Goal: Obtain resource: Download file/media

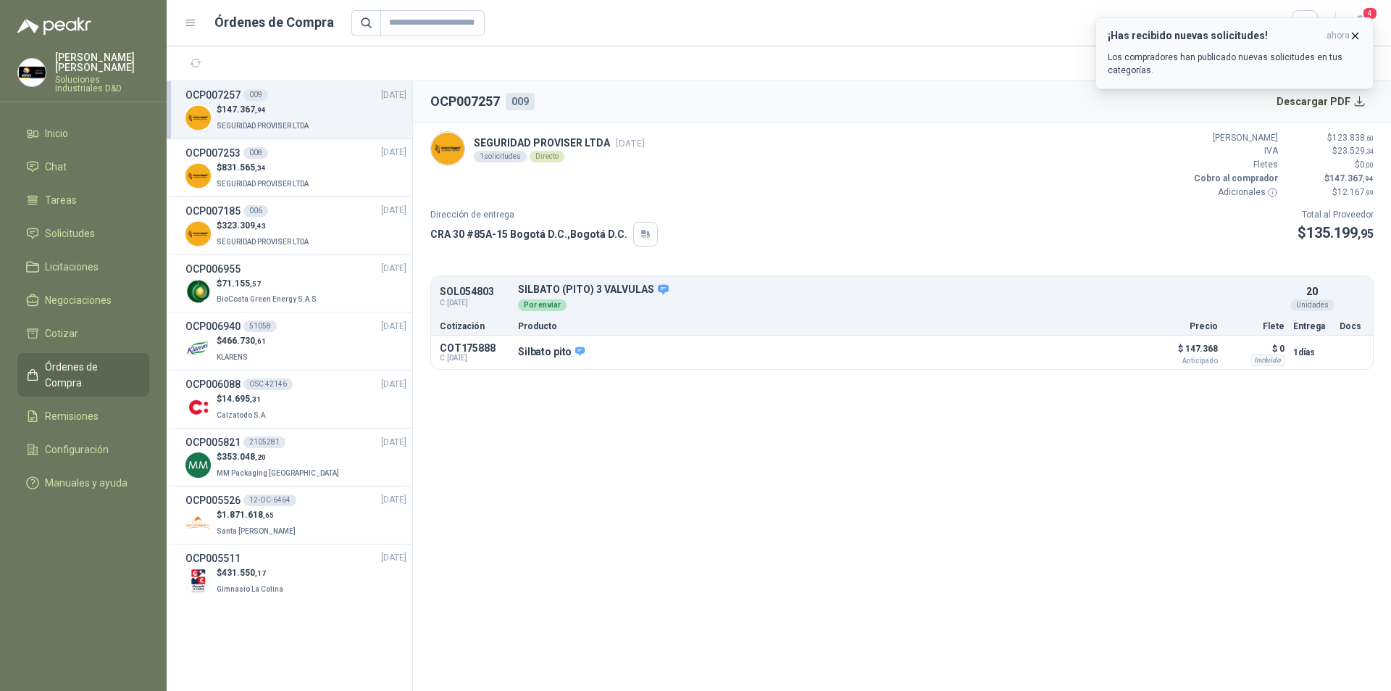
click at [1356, 37] on icon "button" at bounding box center [1356, 36] width 6 height 6
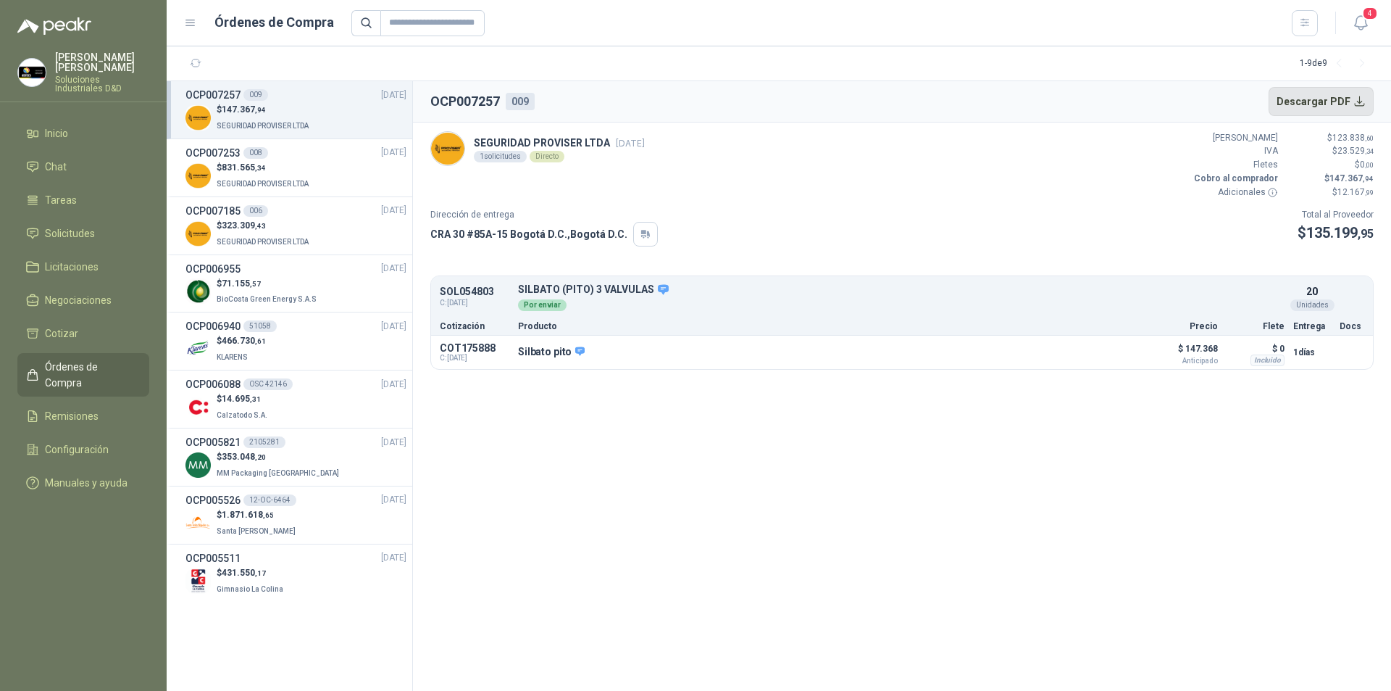
click at [1364, 106] on button "Descargar PDF" at bounding box center [1322, 101] width 106 height 29
click at [87, 408] on span "Remisiones" at bounding box center [72, 416] width 54 height 16
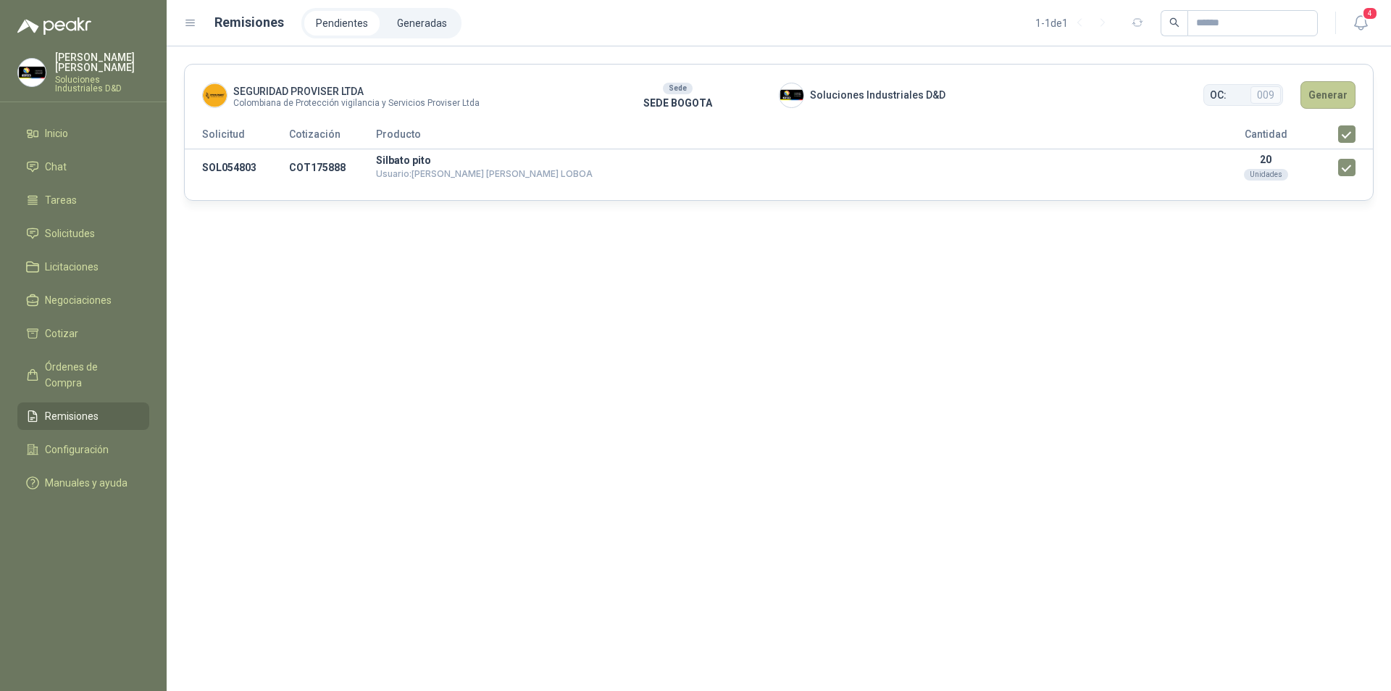
click at [1319, 101] on button "Generar" at bounding box center [1328, 95] width 55 height 28
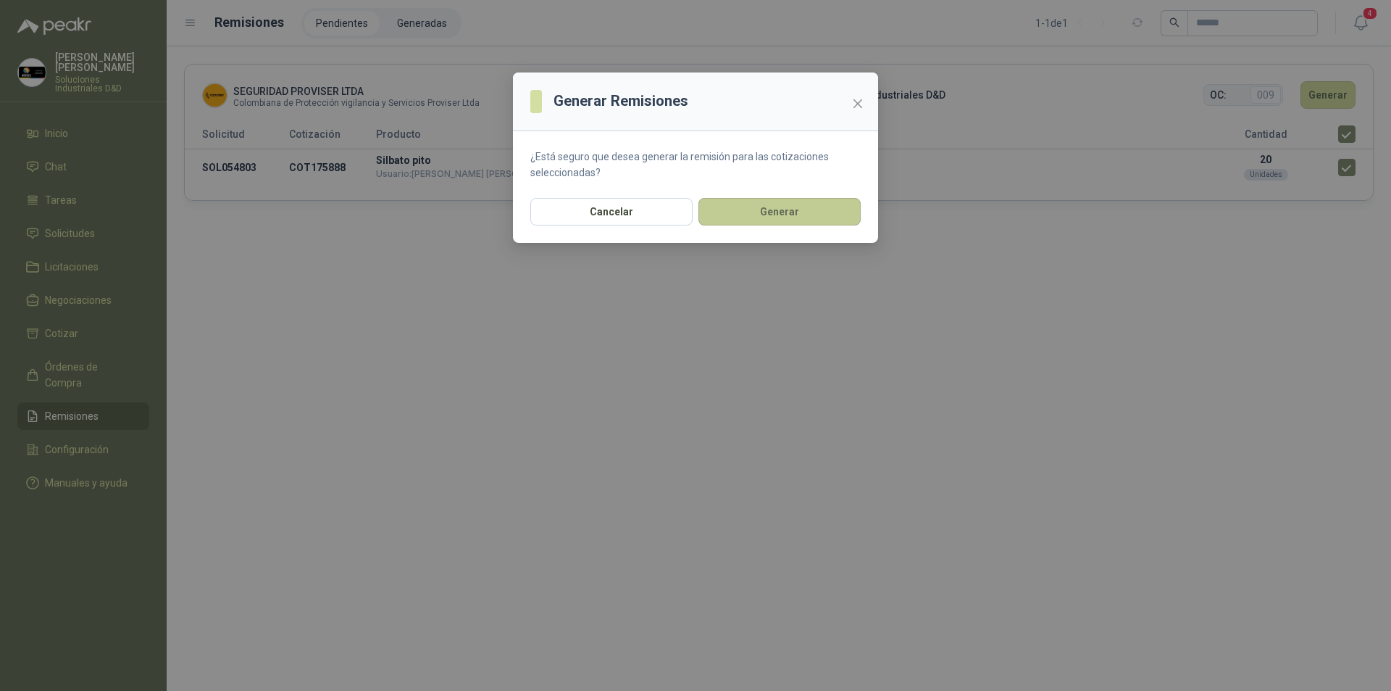
click at [759, 214] on button "Generar" at bounding box center [780, 212] width 162 height 28
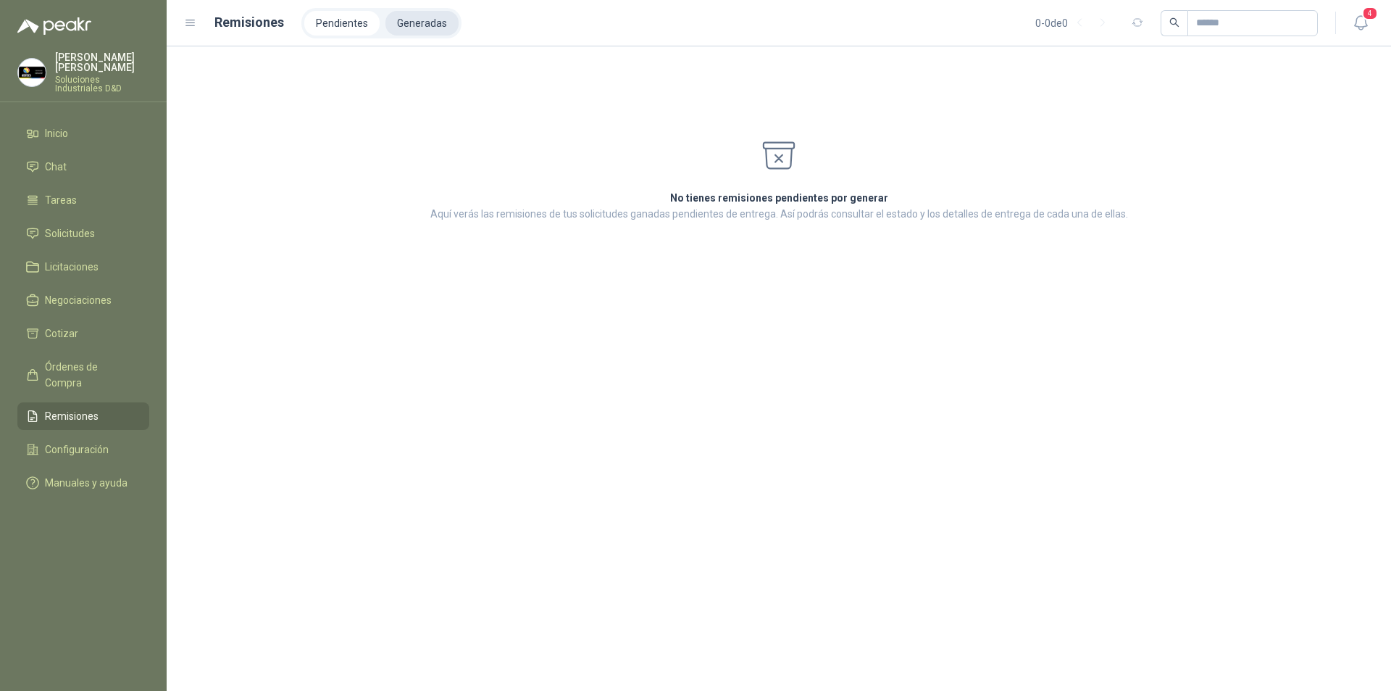
click at [435, 25] on li "Generadas" at bounding box center [421, 23] width 73 height 25
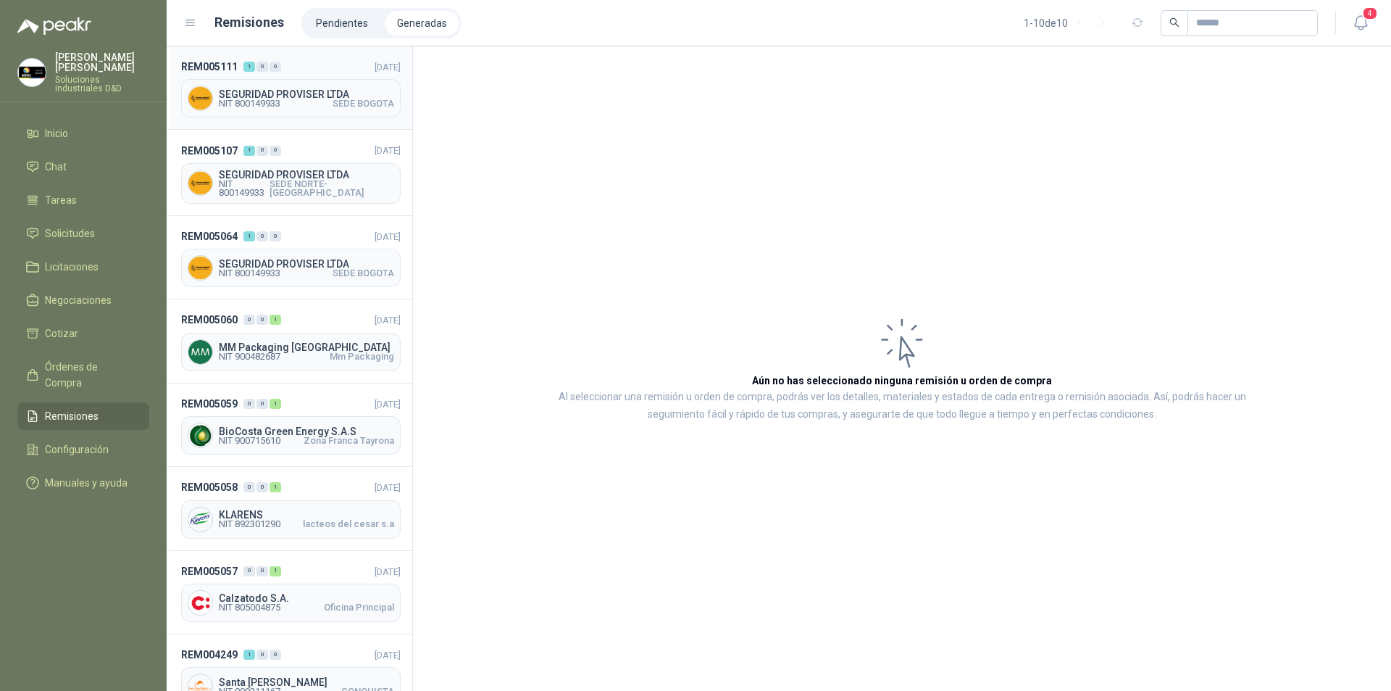
click at [272, 102] on span "NIT 800149933" at bounding box center [250, 103] width 62 height 9
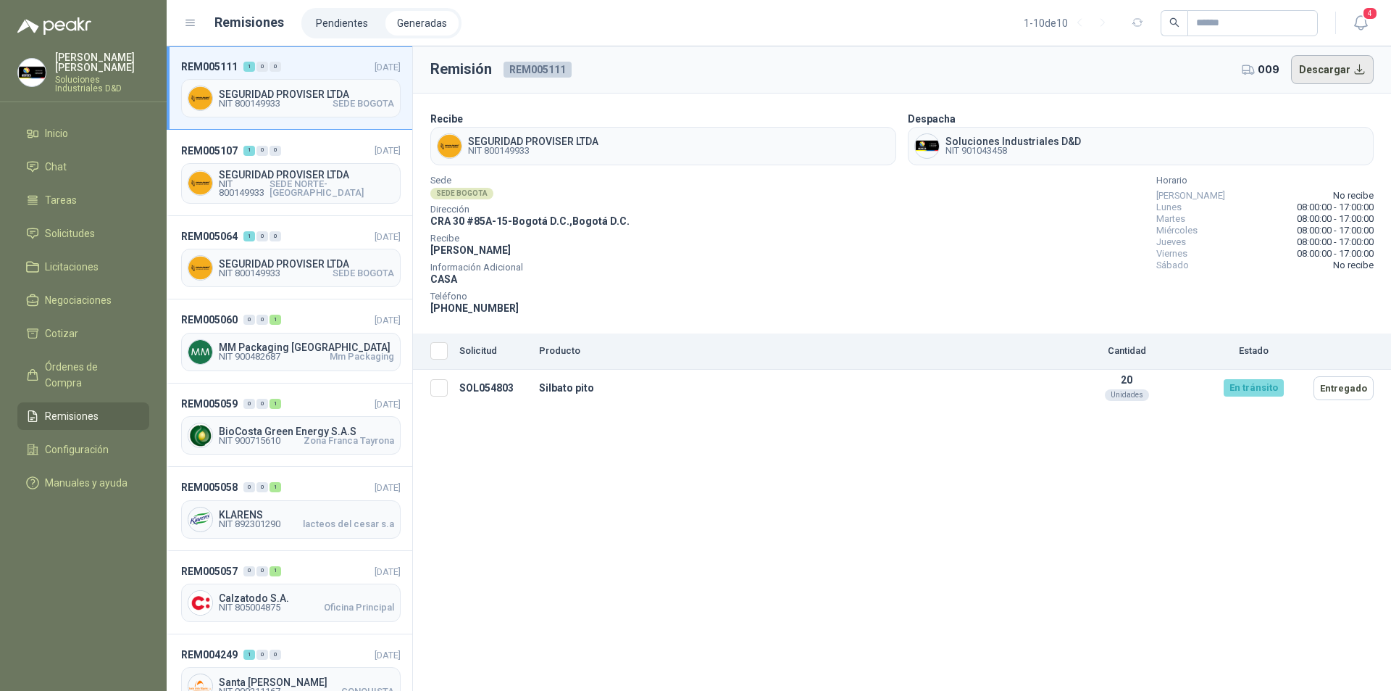
click at [1334, 63] on button "Descargar" at bounding box center [1332, 69] width 83 height 29
click at [96, 361] on span "Órdenes de Compra" at bounding box center [90, 375] width 91 height 32
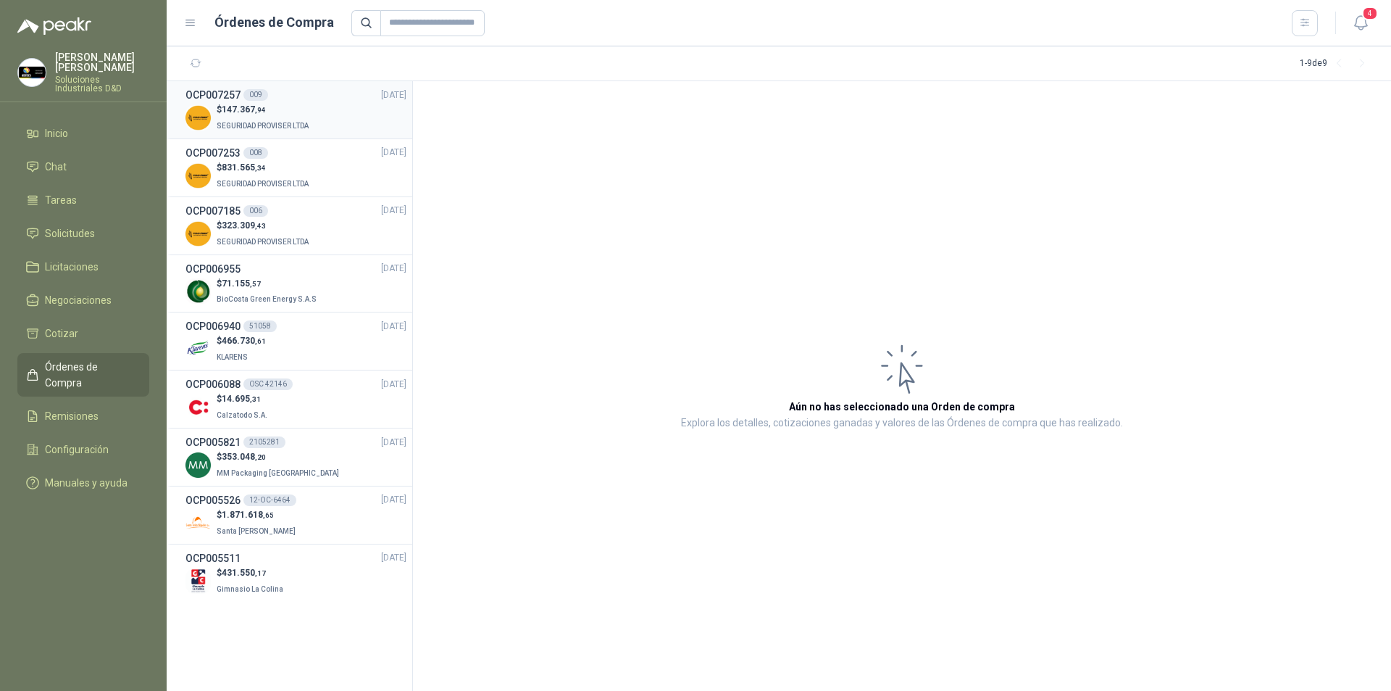
click at [225, 117] on p "SEGURIDAD PROVISER LTDA" at bounding box center [264, 125] width 95 height 16
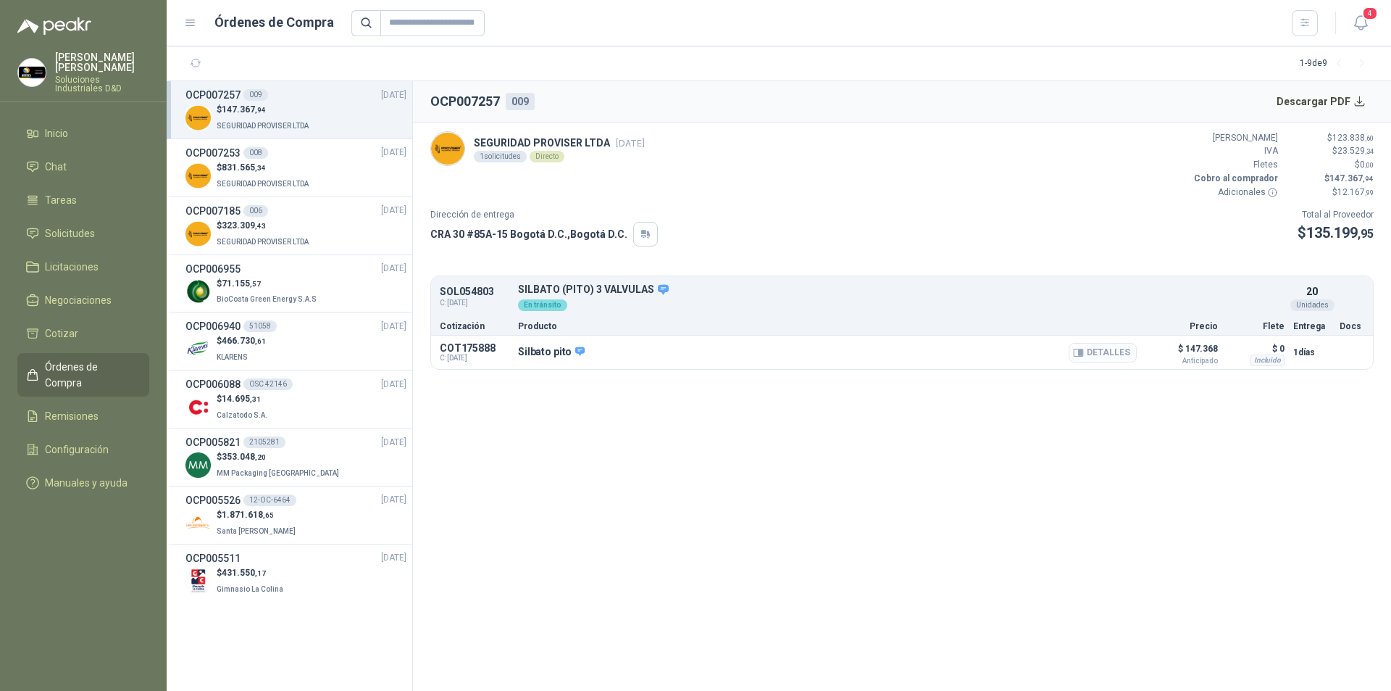
click at [1089, 349] on button "Detalles" at bounding box center [1103, 353] width 68 height 20
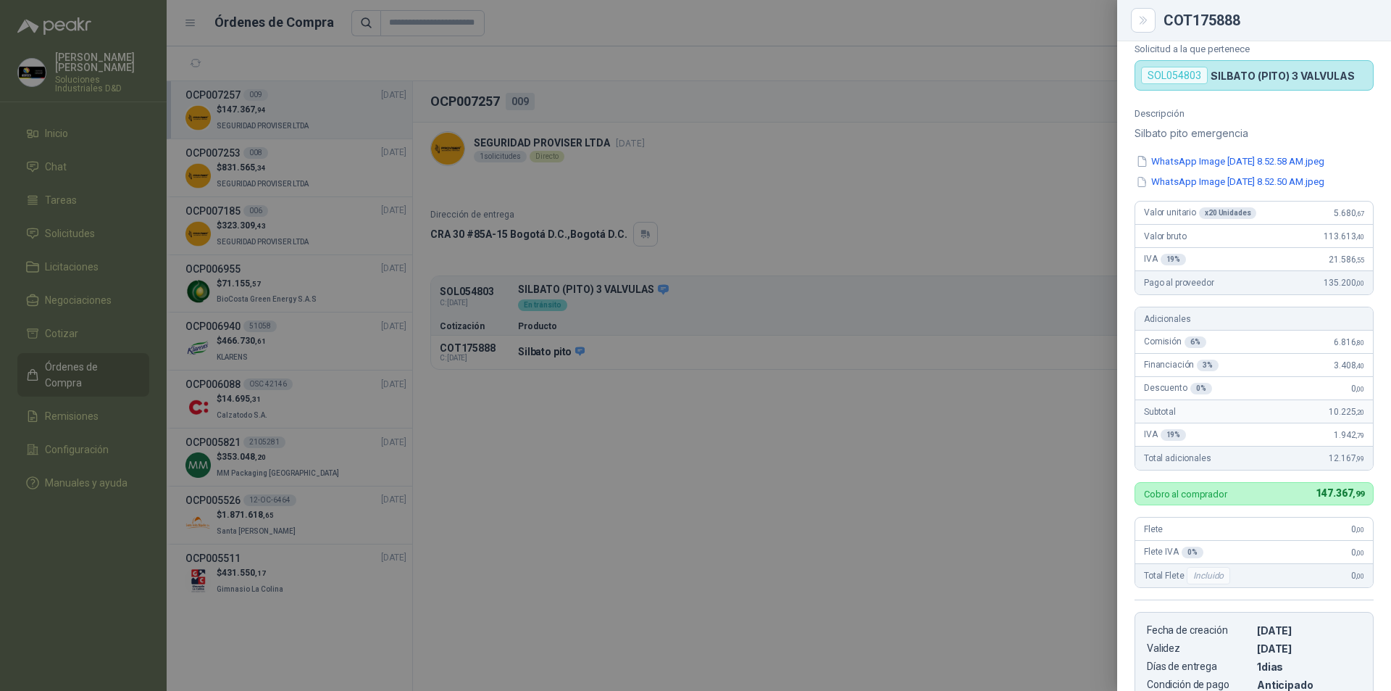
scroll to position [19, 0]
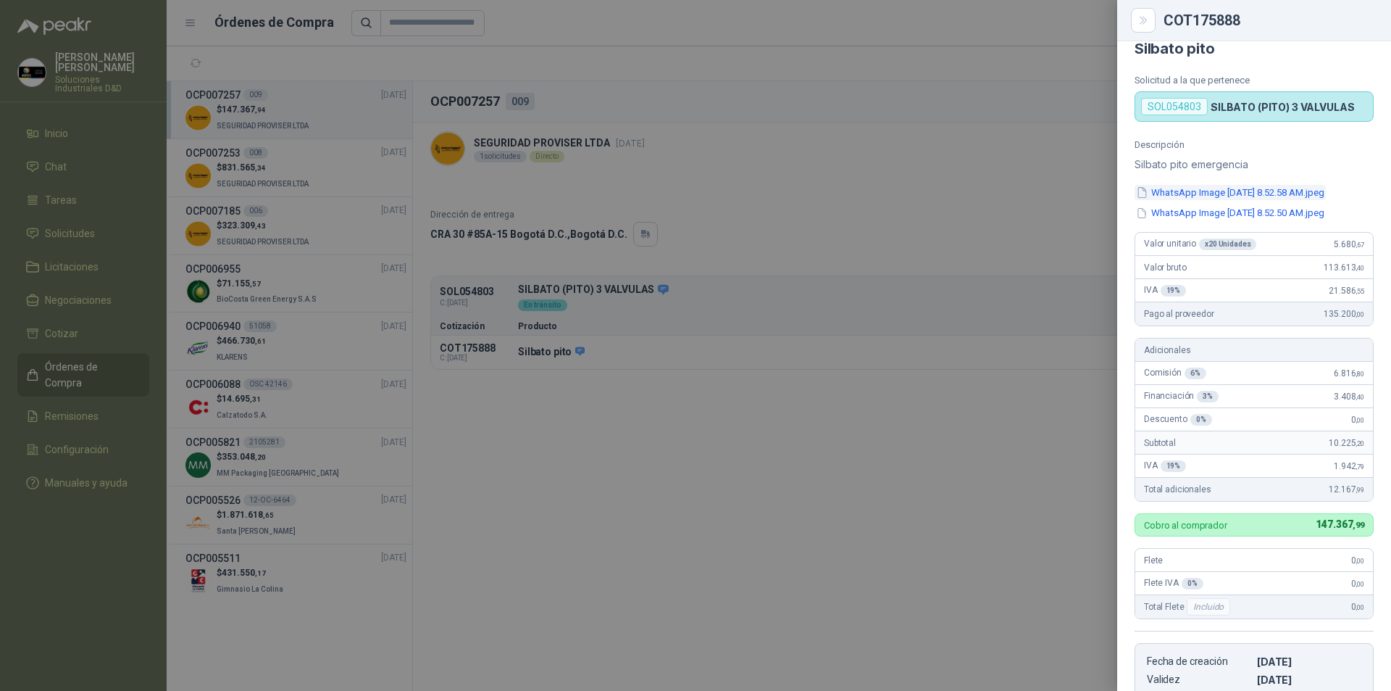
click at [1219, 196] on button "WhatsApp Image [DATE] 8.52.58 AM.jpeg" at bounding box center [1230, 192] width 191 height 15
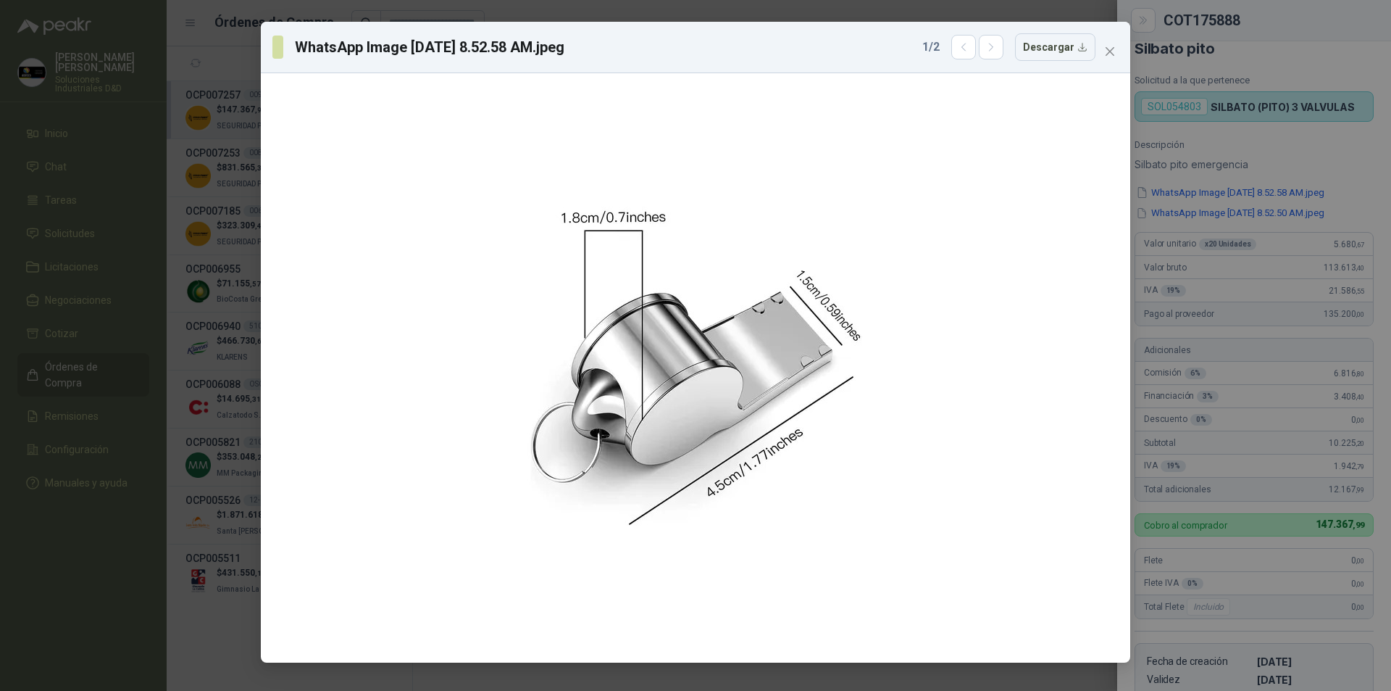
click at [1212, 211] on div "WhatsApp Image [DATE] 8.52.58 AM.jpeg 1 / 2 Descargar" at bounding box center [695, 345] width 1391 height 691
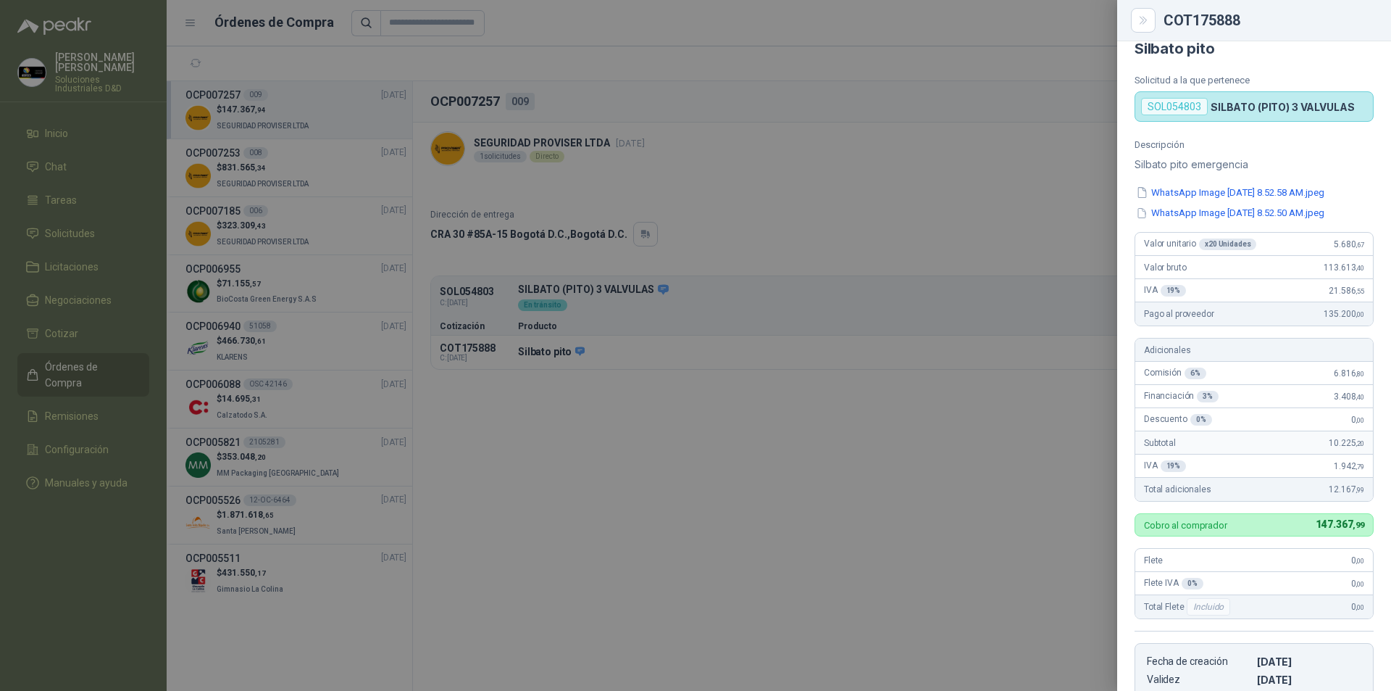
click at [1162, 212] on button "WhatsApp Image [DATE] 8.52.50 AM.jpeg" at bounding box center [1230, 213] width 191 height 15
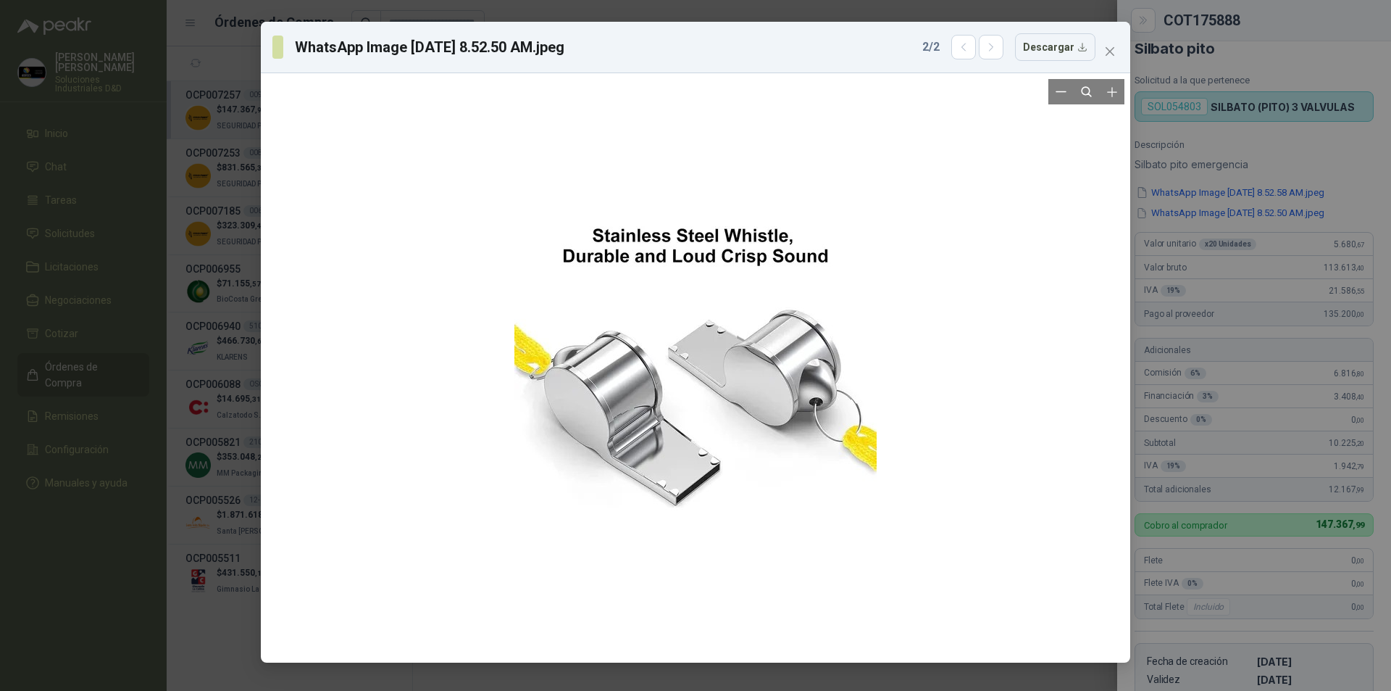
drag, startPoint x: 741, startPoint y: 375, endPoint x: 638, endPoint y: 385, distance: 104.0
click at [638, 385] on div at bounding box center [695, 367] width 362 height 577
drag, startPoint x: 645, startPoint y: 385, endPoint x: 1064, endPoint y: 412, distance: 419.7
click at [1064, 409] on div at bounding box center [696, 367] width 858 height 577
click at [1109, 54] on icon "close" at bounding box center [1110, 51] width 9 height 9
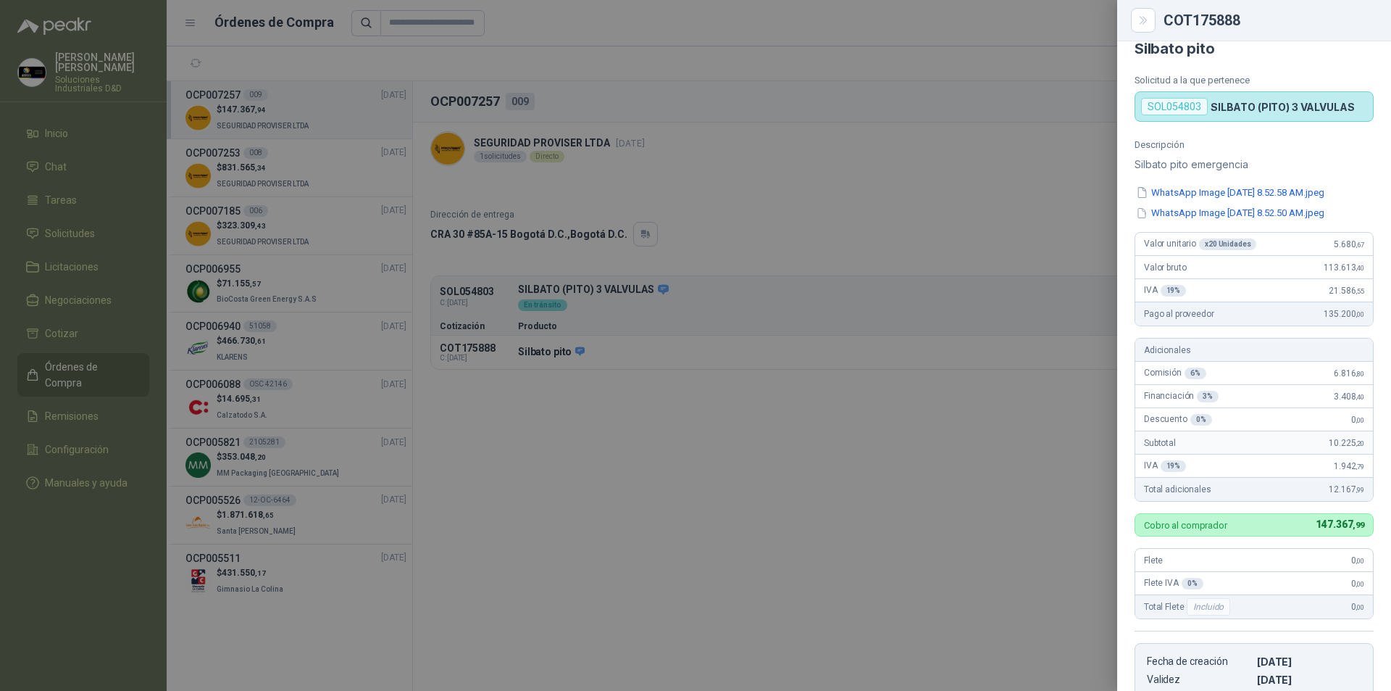
click at [969, 342] on div at bounding box center [695, 345] width 1391 height 691
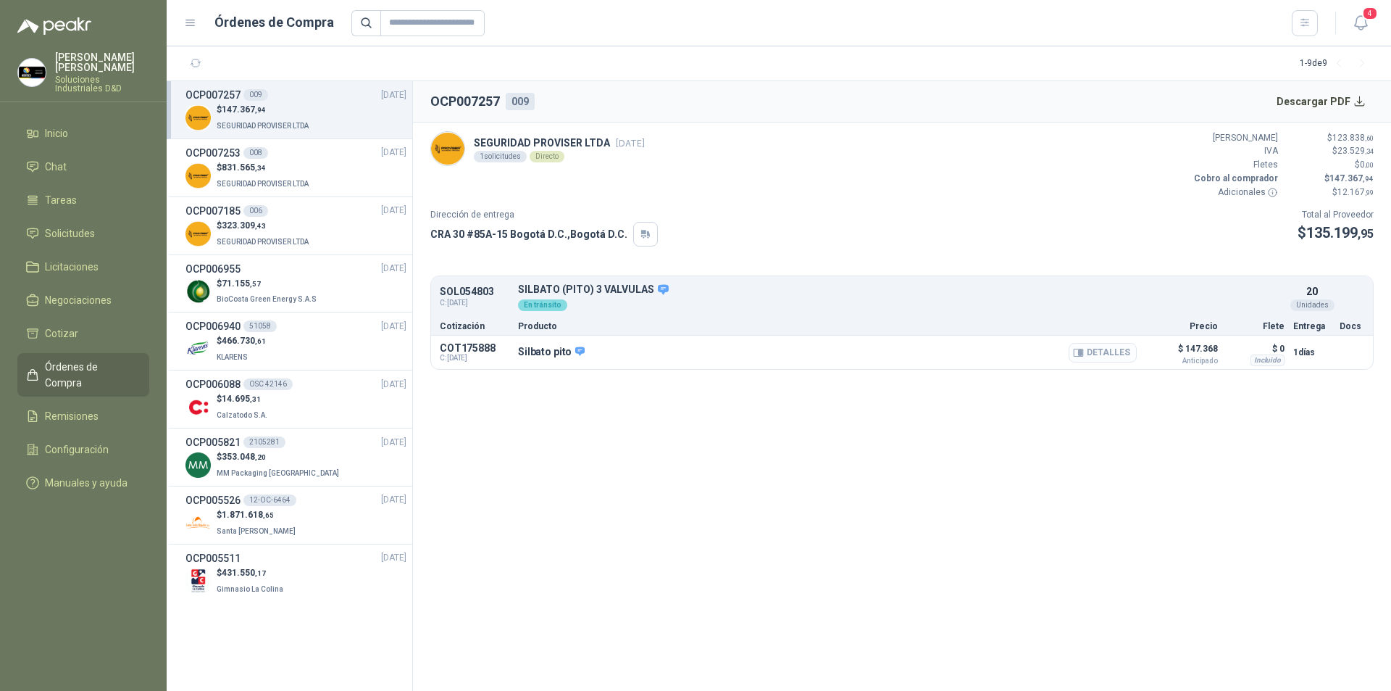
click at [1084, 349] on icon "button" at bounding box center [1078, 352] width 11 height 11
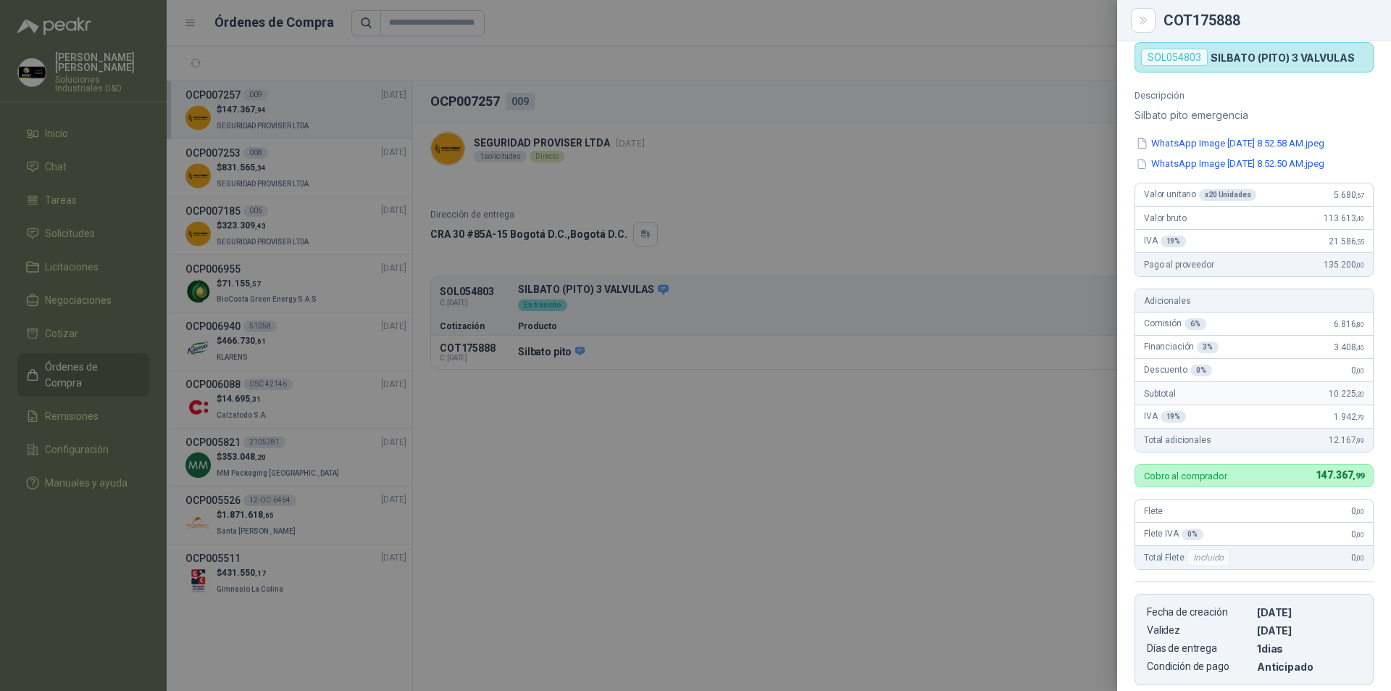
scroll to position [0, 0]
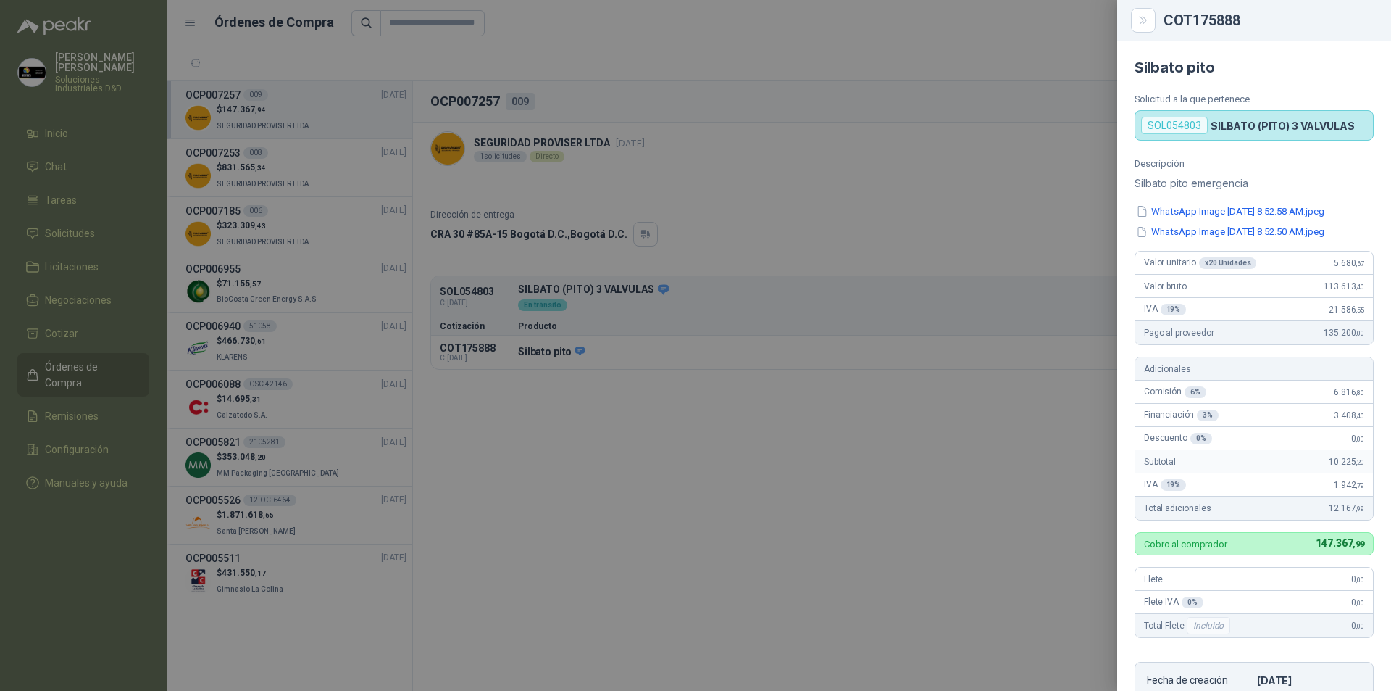
click at [54, 119] on div at bounding box center [695, 345] width 1391 height 691
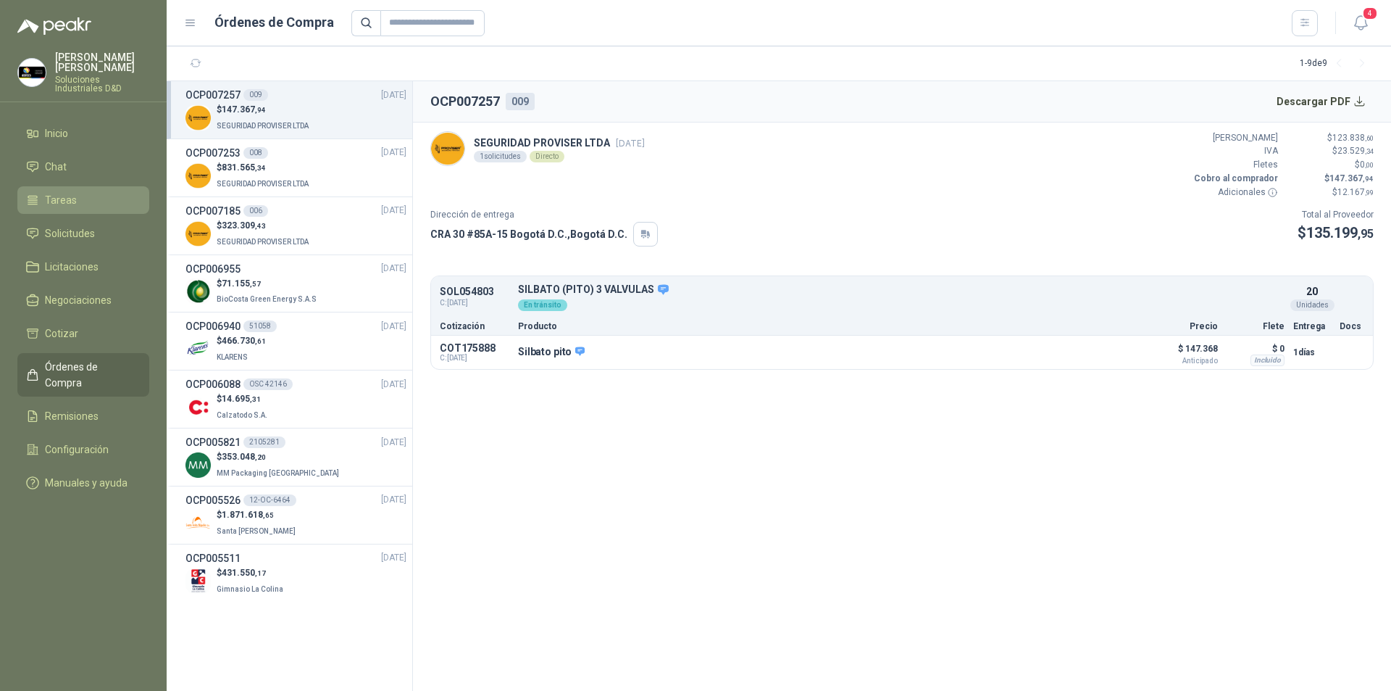
click at [62, 193] on span "Tareas" at bounding box center [61, 200] width 32 height 16
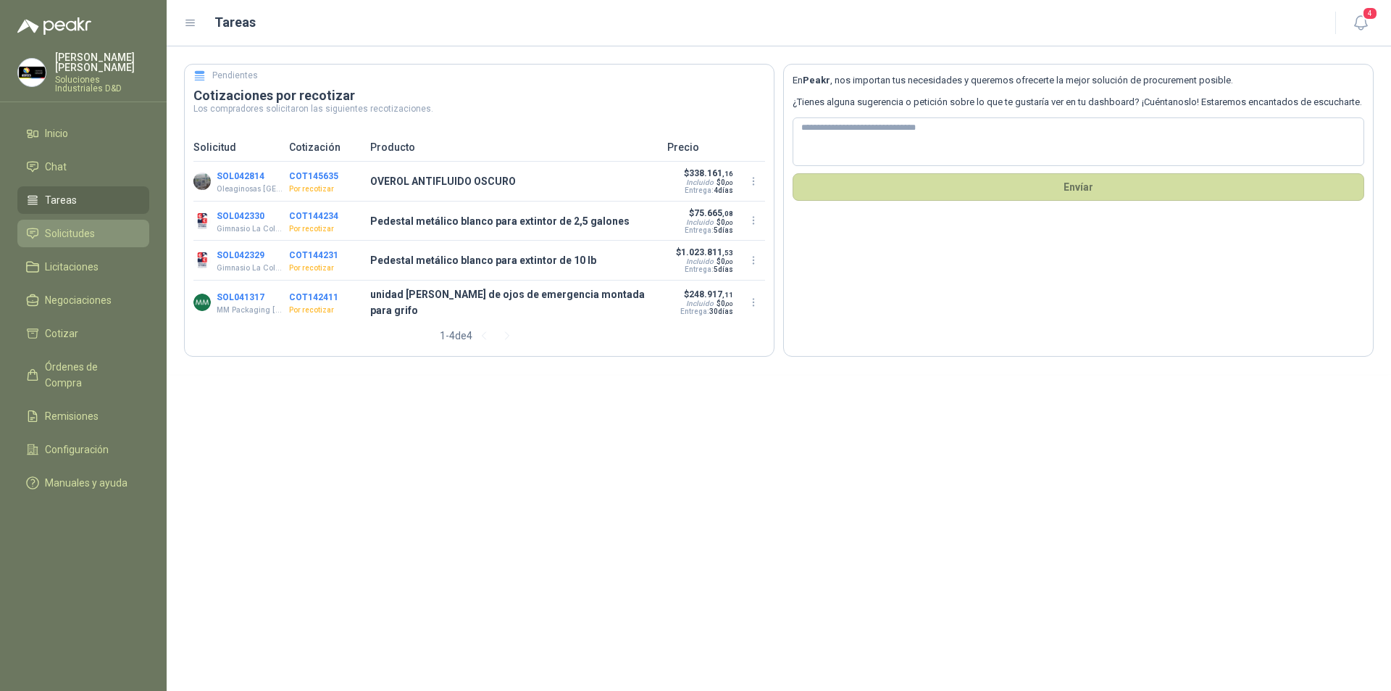
click at [93, 225] on span "Solicitudes" at bounding box center [70, 233] width 50 height 16
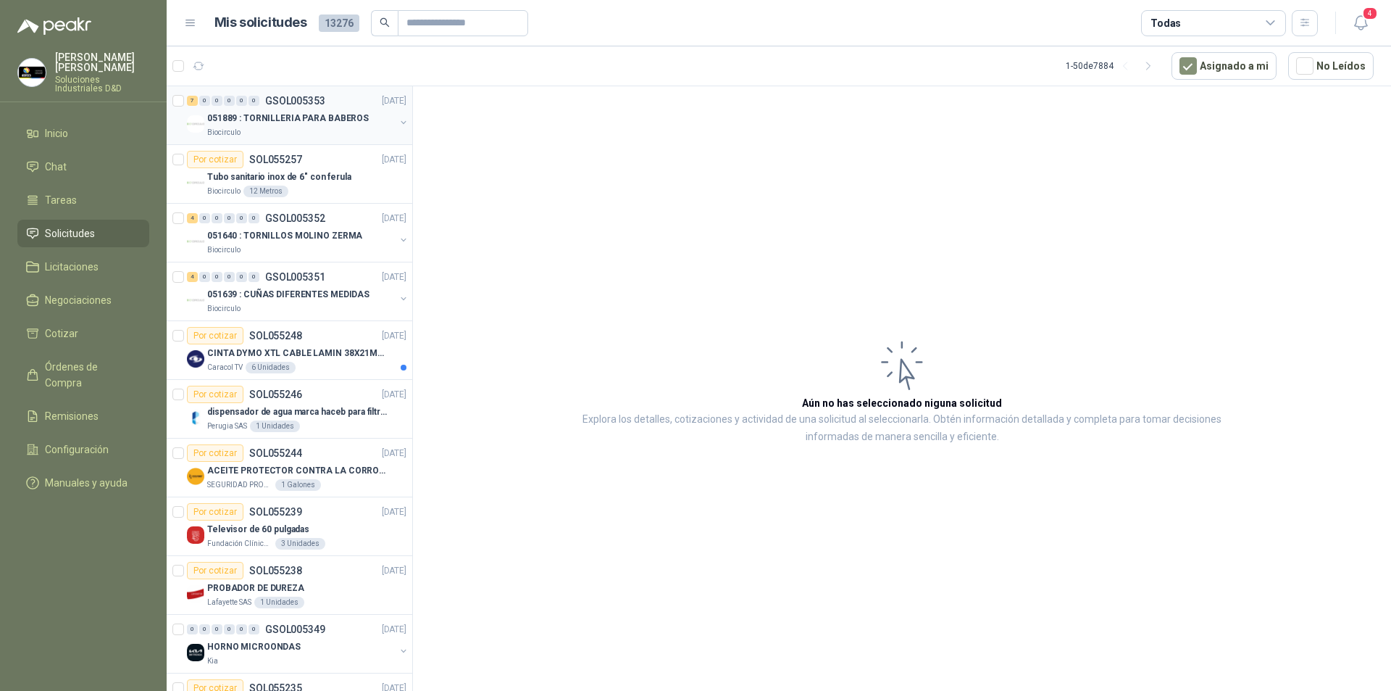
click at [279, 120] on p "051889 : TORNILLERIA PARA BABEROS" at bounding box center [288, 119] width 162 height 14
